Goal: Entertainment & Leisure: Consume media (video, audio)

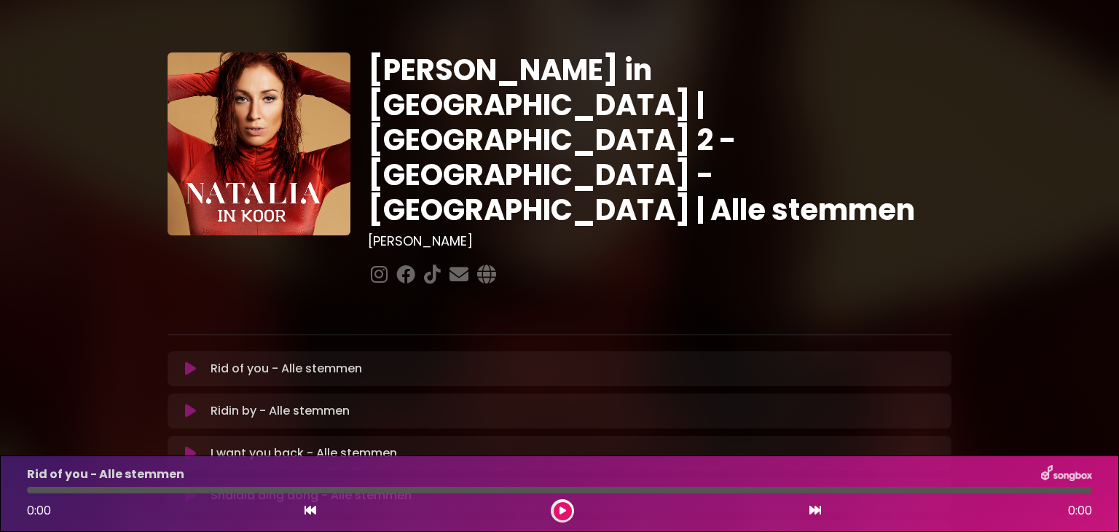
click at [189, 446] on icon at bounding box center [190, 453] width 11 height 15
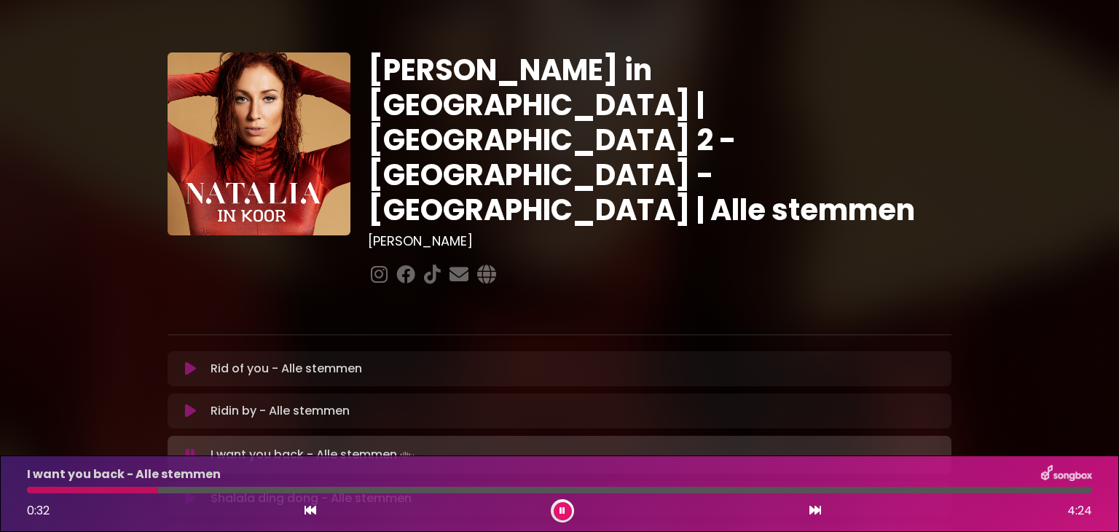
click at [560, 509] on icon at bounding box center [563, 510] width 6 height 9
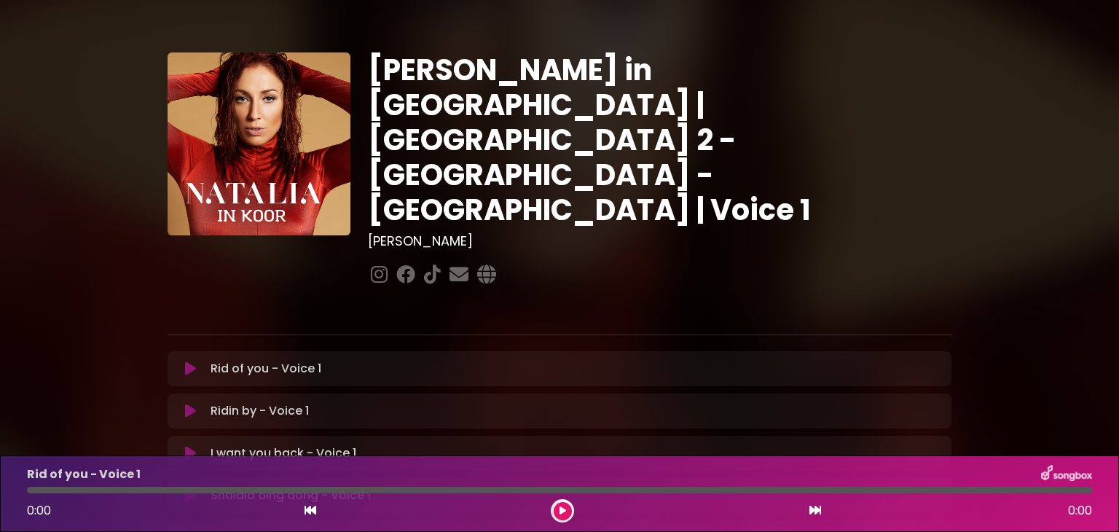
click at [188, 446] on icon at bounding box center [190, 453] width 11 height 15
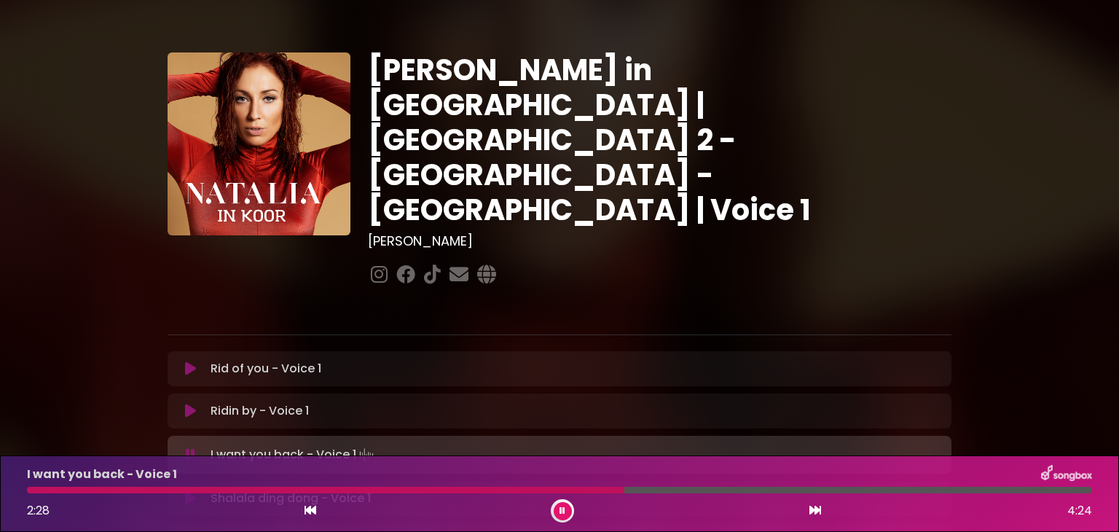
click at [565, 508] on button at bounding box center [563, 511] width 18 height 18
